Goal: Transaction & Acquisition: Obtain resource

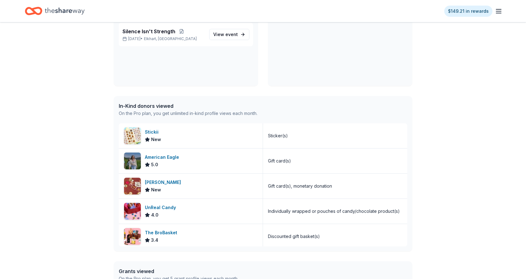
scroll to position [224, 0]
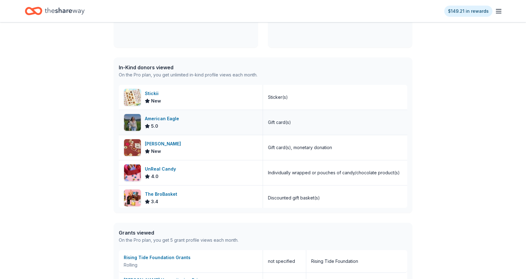
click at [137, 118] on img at bounding box center [132, 122] width 17 height 17
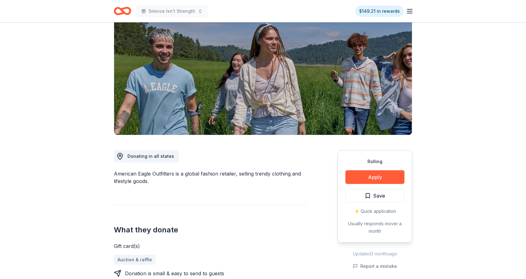
scroll to position [55, 0]
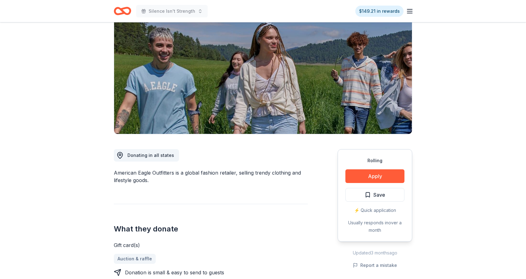
click at [408, 10] on icon "button" at bounding box center [409, 10] width 7 height 7
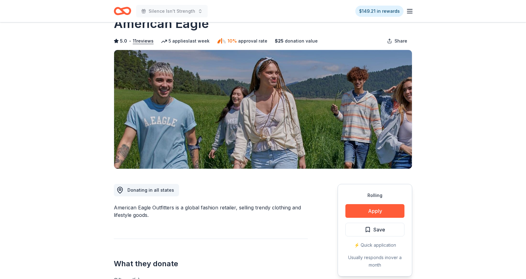
scroll to position [0, 0]
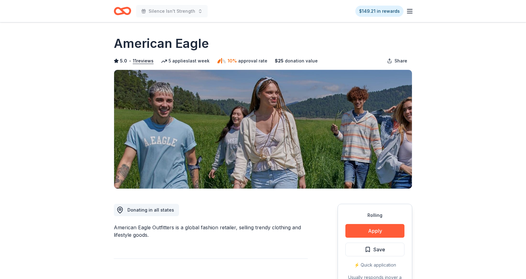
click at [120, 14] on icon "Home" at bounding box center [120, 11] width 10 height 6
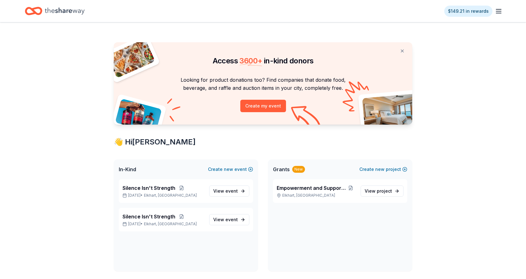
click at [500, 8] on icon "button" at bounding box center [498, 10] width 7 height 7
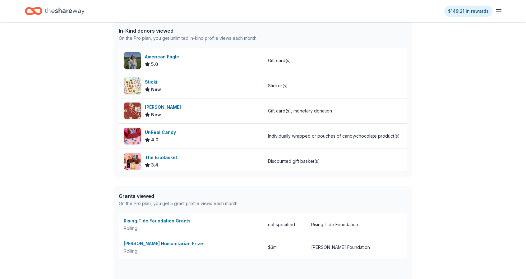
scroll to position [261, 0]
click at [142, 83] on div "Stickii New" at bounding box center [191, 85] width 144 height 25
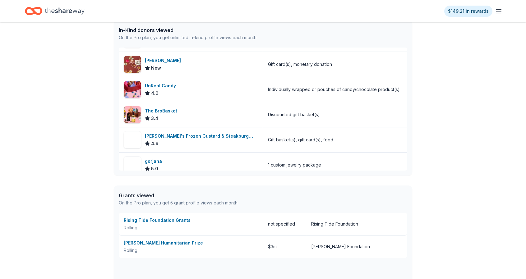
scroll to position [52, 0]
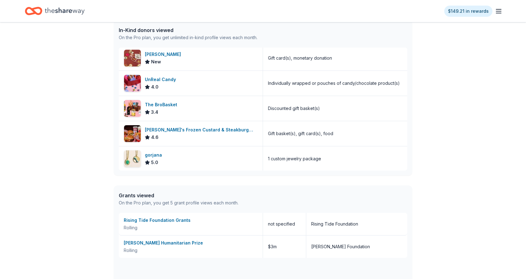
click at [451, 188] on div "Access 3600 + in-kind donors Looking for product donations too? Find companies …" at bounding box center [263, 61] width 526 height 600
click at [157, 243] on div "Conrad N. Hilton Humanitarian Prize" at bounding box center [191, 242] width 134 height 7
click at [44, 174] on div "Access 3600 + in-kind donors Looking for product donations too? Find companies …" at bounding box center [263, 61] width 526 height 600
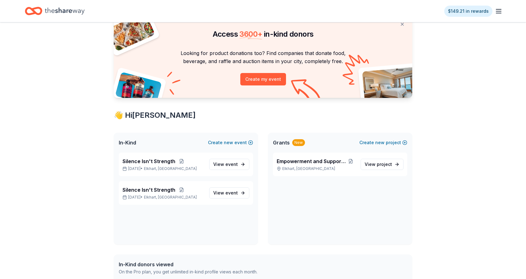
scroll to position [0, 0]
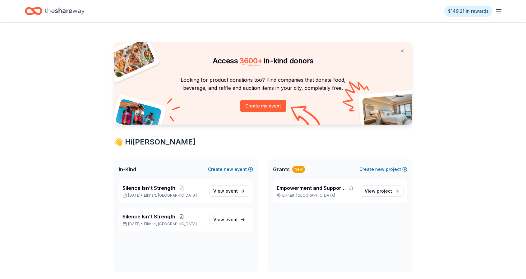
click at [58, 9] on icon "Home" at bounding box center [65, 11] width 40 height 13
click at [498, 10] on icon "button" at bounding box center [498, 10] width 7 height 7
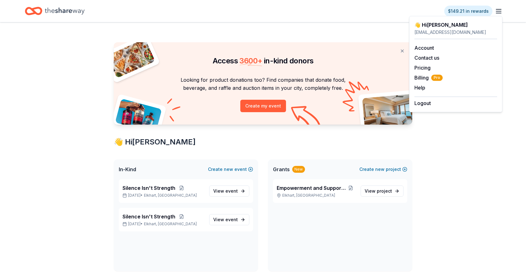
click at [72, 10] on icon "Home" at bounding box center [65, 11] width 40 height 13
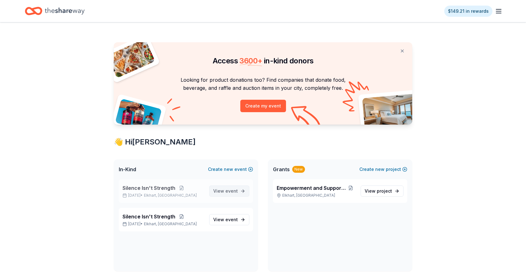
click at [242, 189] on link "View event" at bounding box center [229, 191] width 40 height 11
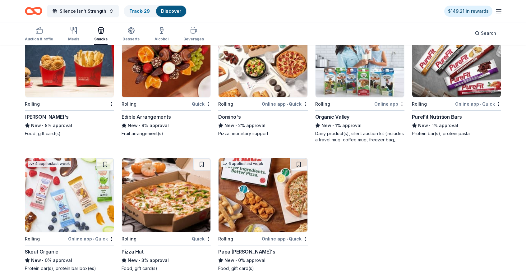
scroll to position [898, 0]
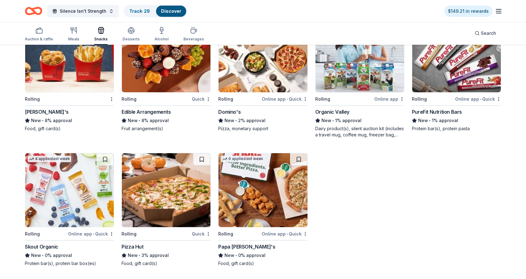
click at [67, 34] on div "Auction & raffle Meals Snacks Desserts Alcohol Beverages" at bounding box center [114, 34] width 179 height 21
click at [75, 39] on div "Meals" at bounding box center [73, 39] width 11 height 5
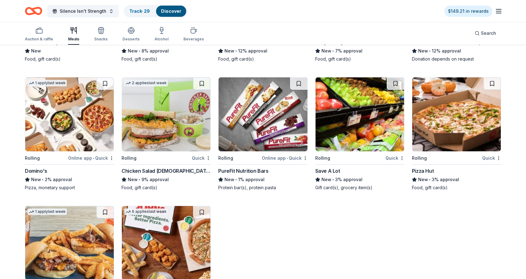
scroll to position [728, 0]
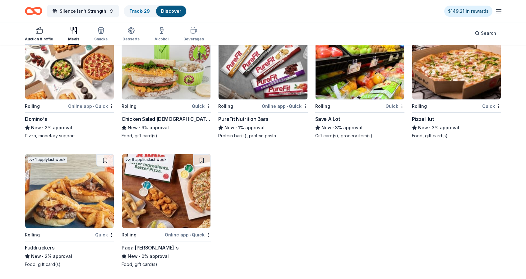
click at [40, 29] on icon "button" at bounding box center [38, 30] width 7 height 7
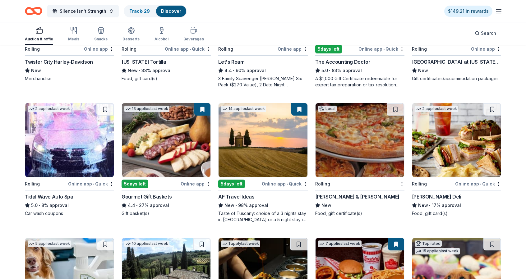
scroll to position [147, 0]
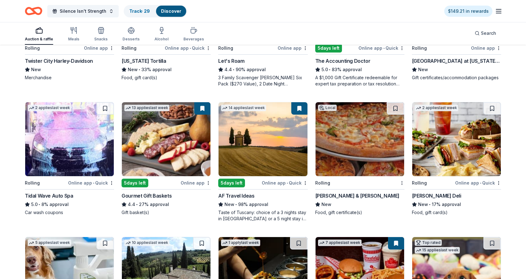
click at [250, 150] on img at bounding box center [263, 139] width 89 height 74
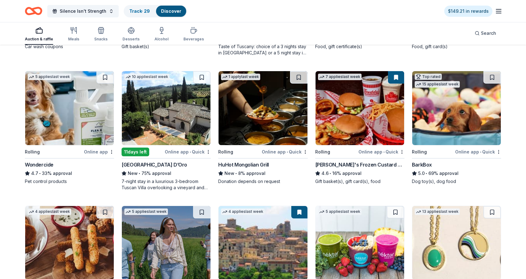
scroll to position [311, 0]
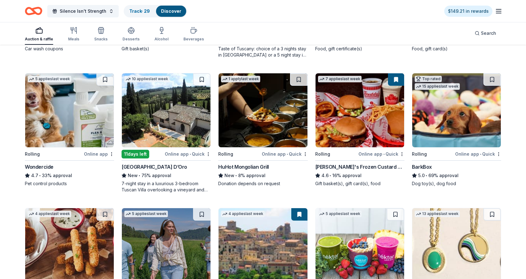
click at [441, 117] on img at bounding box center [456, 110] width 89 height 74
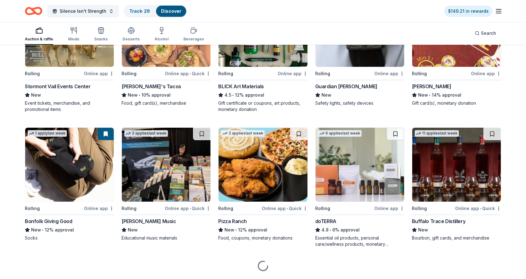
scroll to position [668, 0]
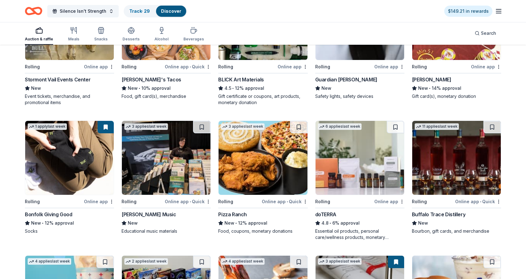
drag, startPoint x: 523, startPoint y: 244, endPoint x: 523, endPoint y: 273, distance: 28.6
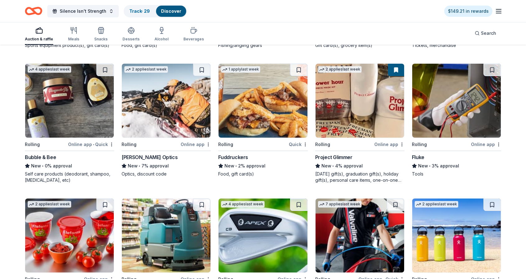
scroll to position [1386, 0]
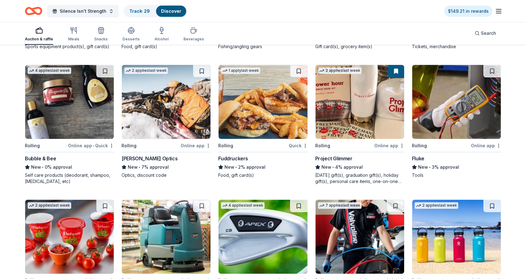
click at [184, 119] on img at bounding box center [166, 102] width 89 height 74
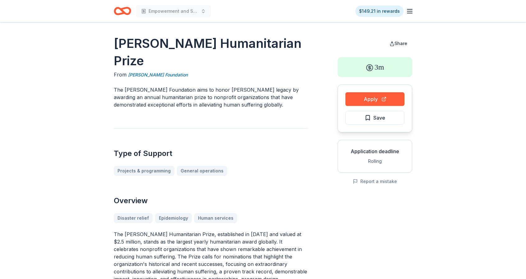
click at [294, 160] on div "Type of Support Projects & programming General operations" at bounding box center [211, 152] width 194 height 48
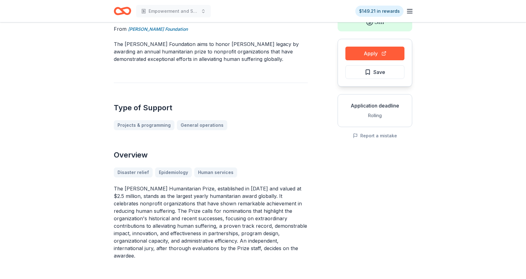
scroll to position [62, 0]
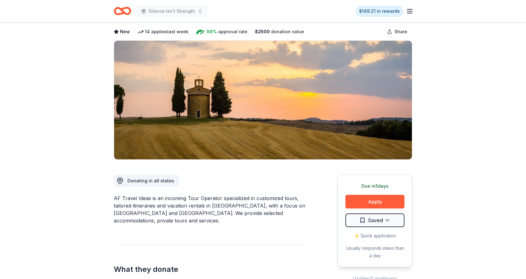
scroll to position [37, 0]
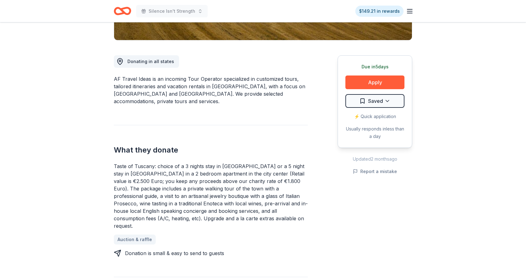
scroll to position [149, 0]
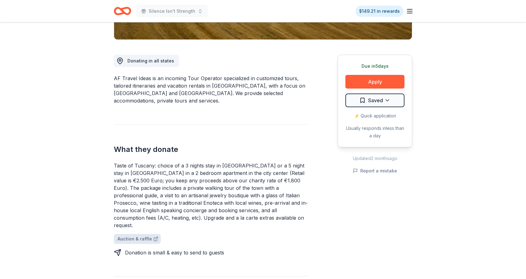
click at [140, 234] on link "Auction & raffle" at bounding box center [137, 239] width 47 height 10
click at [371, 81] on button "Apply" at bounding box center [374, 82] width 59 height 14
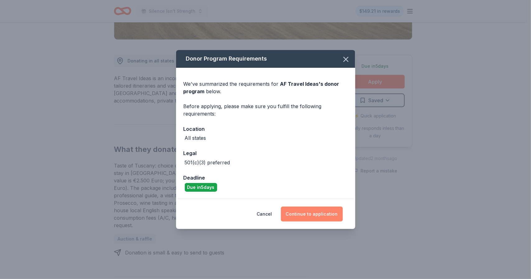
click at [313, 214] on button "Continue to application" at bounding box center [312, 214] width 62 height 15
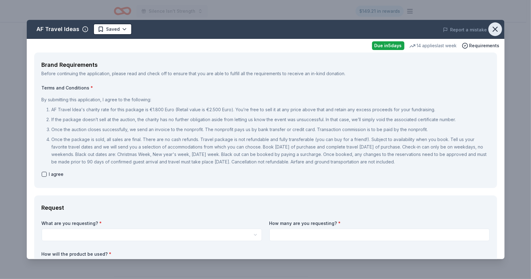
click at [491, 25] on icon "button" at bounding box center [495, 29] width 9 height 9
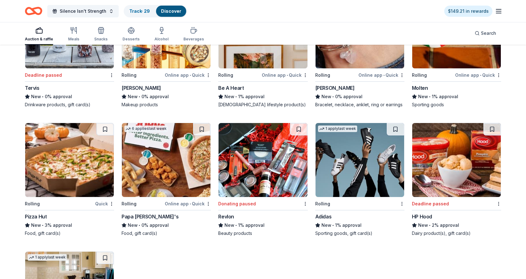
scroll to position [5799, 0]
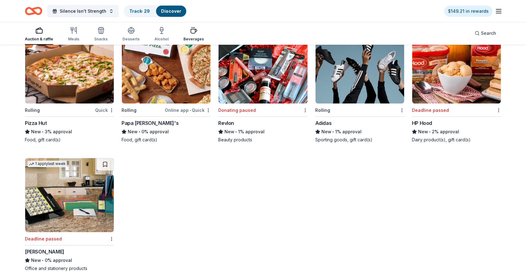
click at [190, 32] on icon "button" at bounding box center [193, 30] width 7 height 7
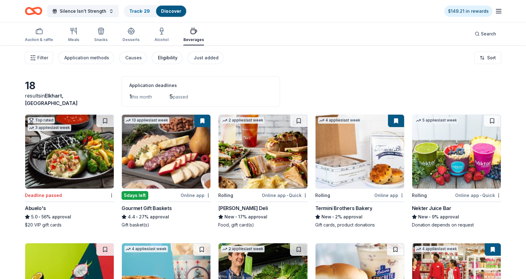
click at [160, 54] on div "Eligibility" at bounding box center [168, 57] width 20 height 7
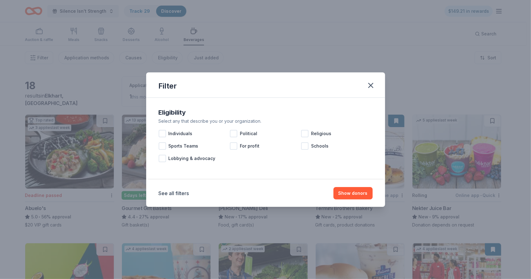
click at [78, 62] on div "Filter Eligibility Select any that describe you or your organization. Individua…" at bounding box center [265, 139] width 531 height 279
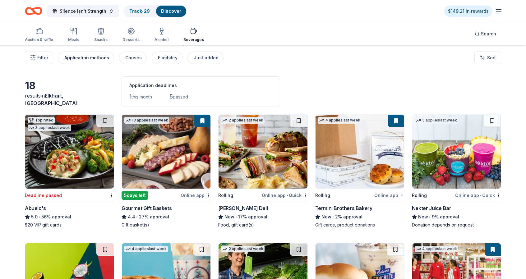
click at [82, 58] on div "Application methods" at bounding box center [86, 57] width 45 height 7
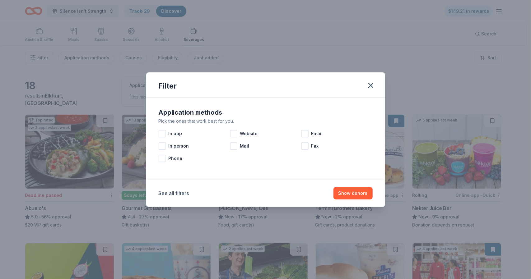
click at [86, 73] on div "Filter Application methods Pick the ones that work best for you. In app Website…" at bounding box center [265, 139] width 531 height 279
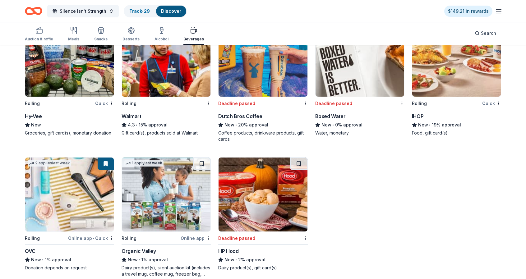
scroll to position [366, 0]
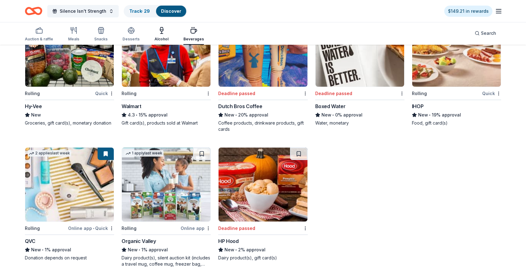
click at [162, 36] on div "Alcohol" at bounding box center [161, 34] width 14 height 15
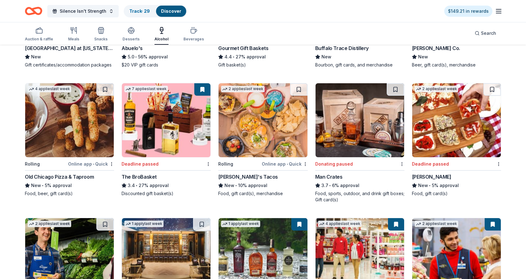
scroll to position [159, 0]
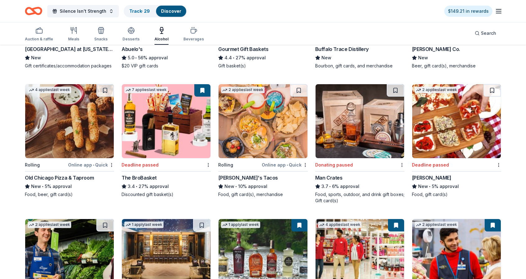
click at [366, 123] on img at bounding box center [359, 121] width 89 height 74
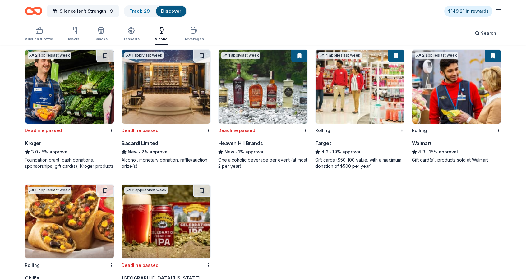
scroll to position [359, 0]
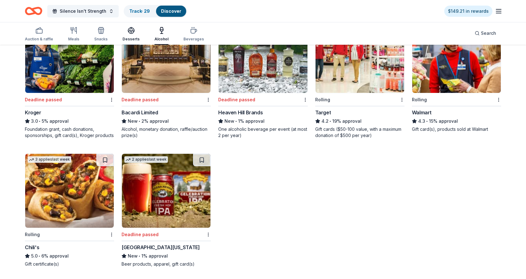
click at [128, 31] on icon "button" at bounding box center [131, 32] width 6 height 2
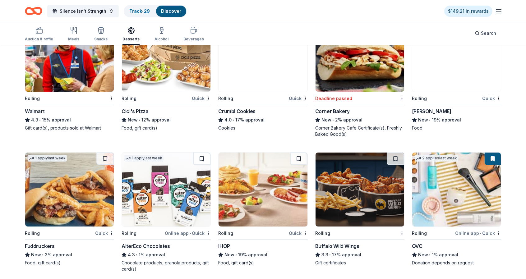
scroll to position [509, 0]
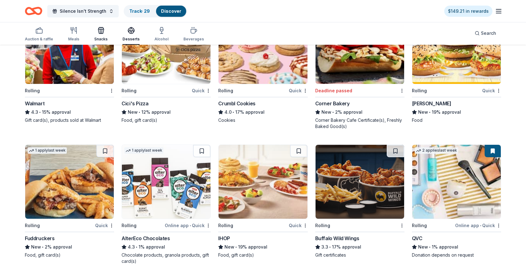
click at [102, 32] on icon "button" at bounding box center [101, 31] width 6 height 4
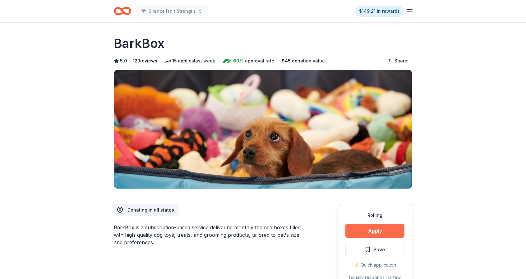
click at [359, 228] on button "Apply" at bounding box center [374, 231] width 59 height 14
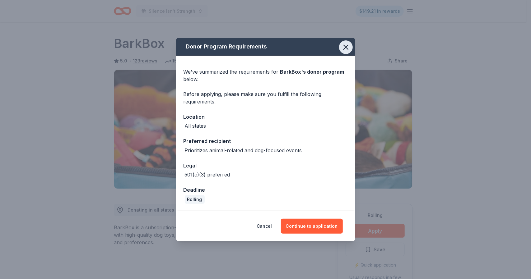
click at [344, 48] on icon "button" at bounding box center [345, 47] width 4 height 4
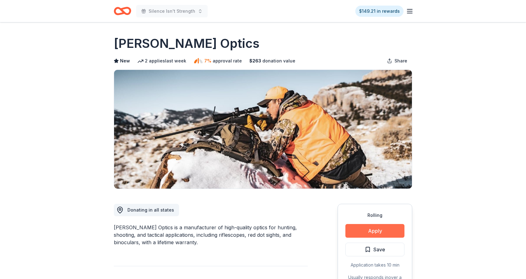
click at [365, 228] on button "Apply" at bounding box center [374, 231] width 59 height 14
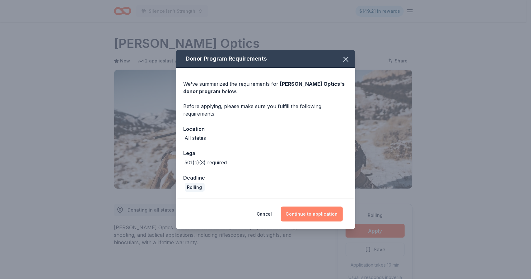
click at [312, 219] on button "Continue to application" at bounding box center [312, 214] width 62 height 15
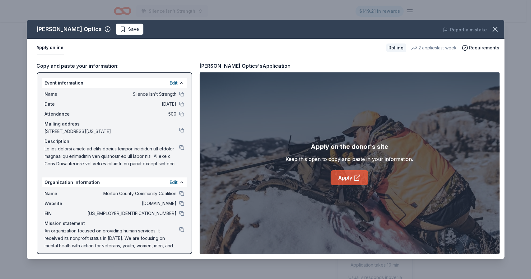
click at [360, 177] on icon at bounding box center [356, 177] width 7 height 7
